Goal: Transaction & Acquisition: Purchase product/service

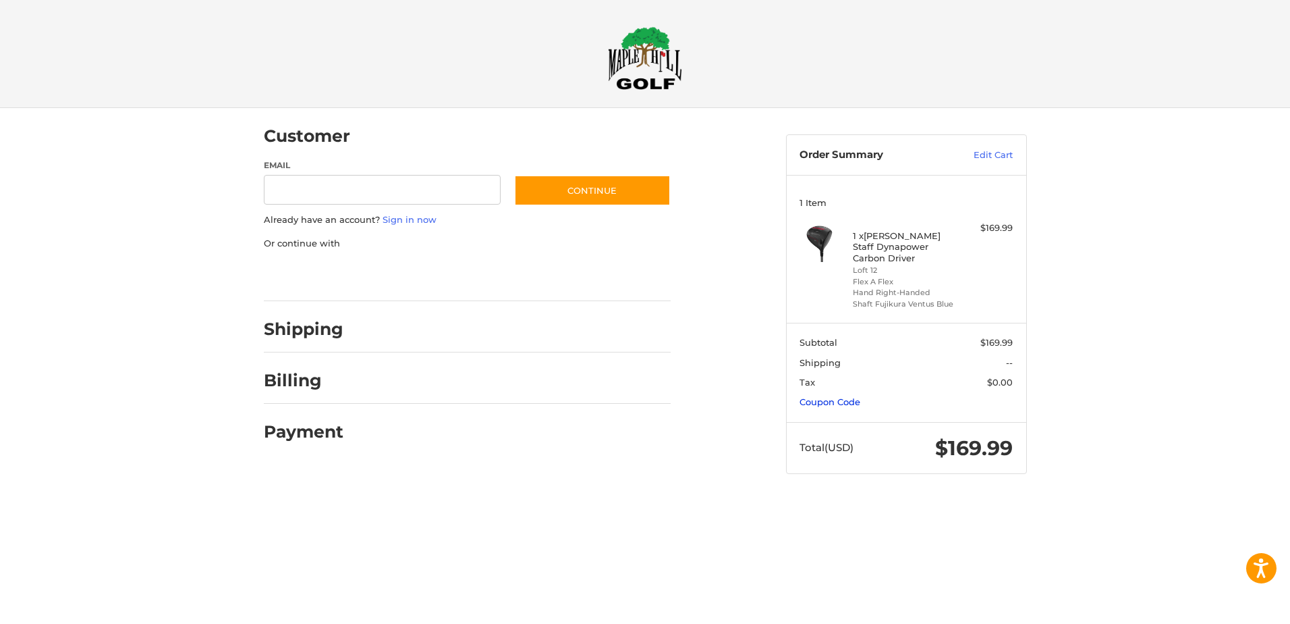
click at [815, 402] on link "Coupon Code" at bounding box center [830, 401] width 61 height 11
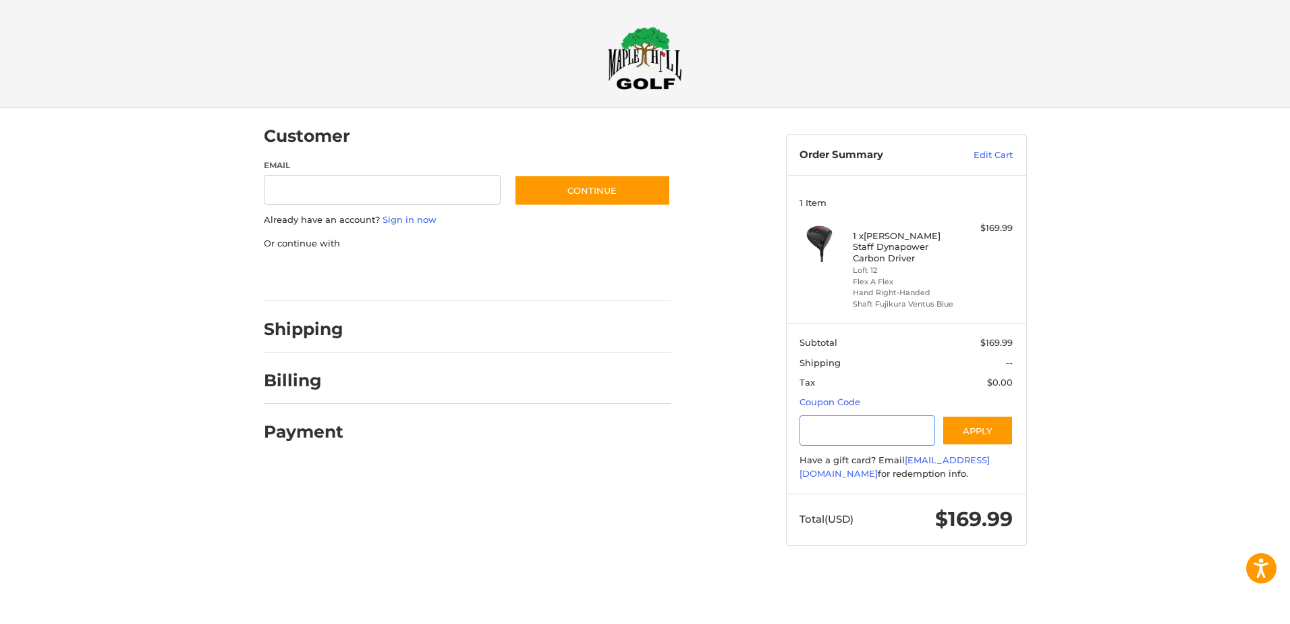
click at [818, 433] on input "Gift Certificate or Coupon Code" at bounding box center [868, 430] width 136 height 30
type input "**********"
click at [977, 431] on button "Apply" at bounding box center [978, 430] width 72 height 30
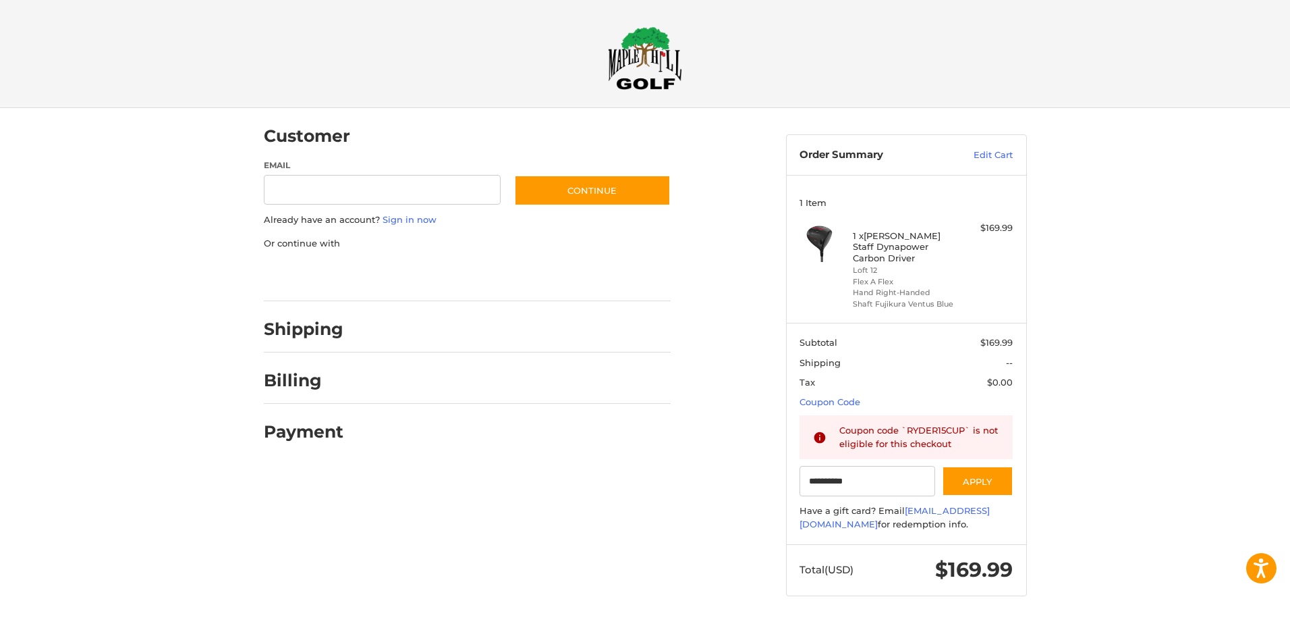
click at [0, 622] on div at bounding box center [0, 622] width 0 height 0
click at [997, 156] on link "Edit Cart" at bounding box center [979, 154] width 68 height 13
